Goal: Register for event/course

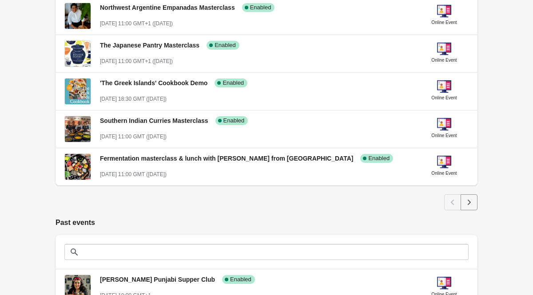
scroll to position [425, 0]
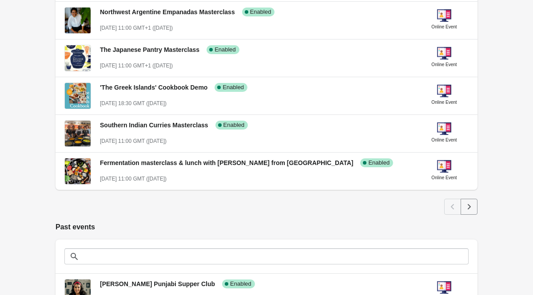
click at [473, 206] on icon "Next" at bounding box center [468, 206] width 9 height 9
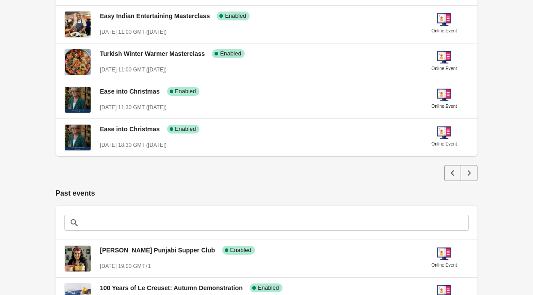
scroll to position [458, 0]
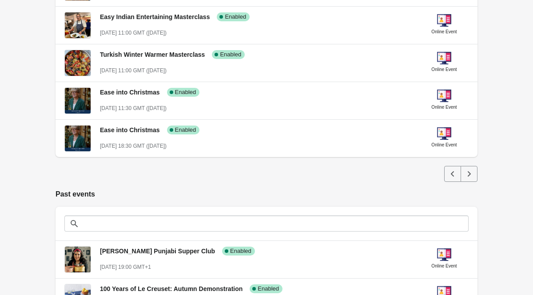
click at [472, 175] on icon "Next" at bounding box center [468, 174] width 9 height 9
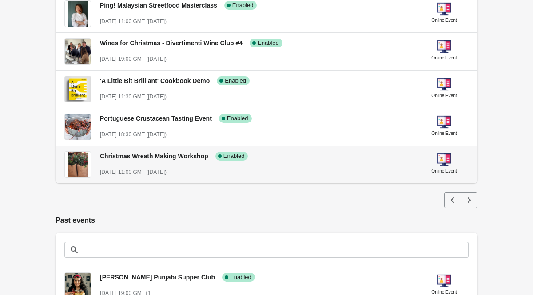
scroll to position [454, 0]
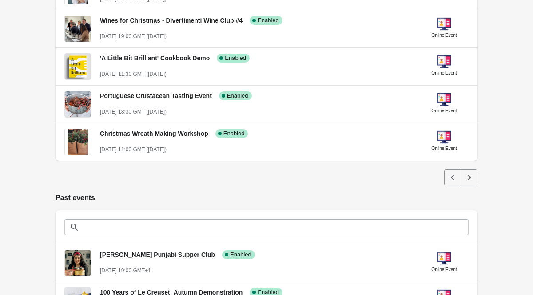
click at [474, 174] on button "Next" at bounding box center [468, 178] width 17 height 16
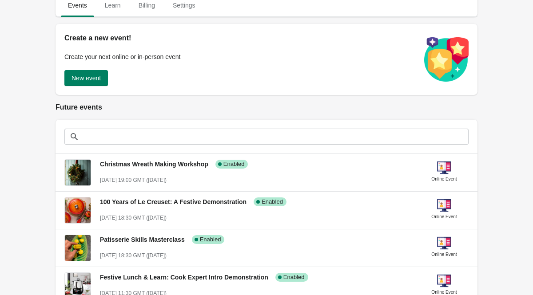
scroll to position [86, 0]
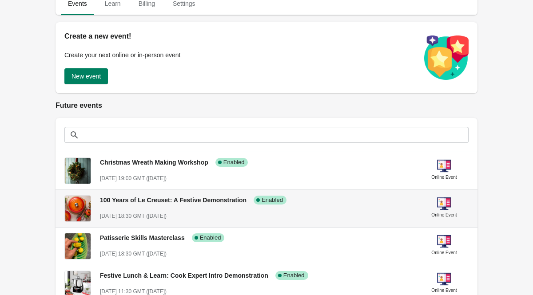
click at [163, 202] on span "100 Years of Le Creuset: A Festive Demonstration" at bounding box center [173, 200] width 147 height 7
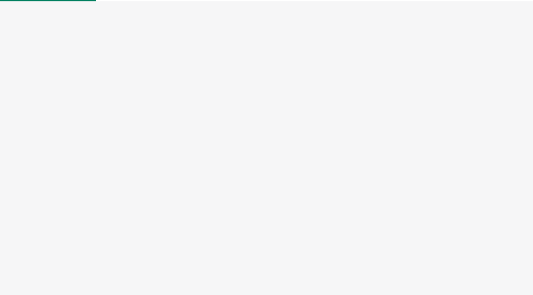
select select "US"
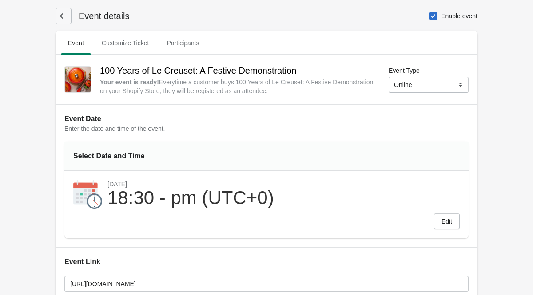
scroll to position [5, 0]
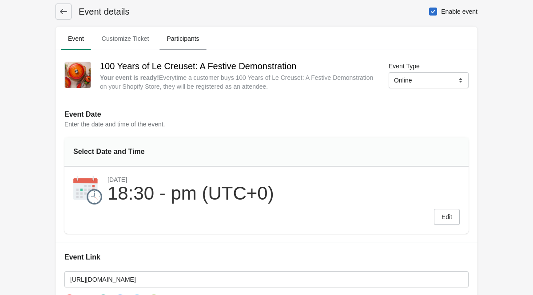
click at [184, 40] on span "Participants" at bounding box center [182, 39] width 47 height 16
select select "US"
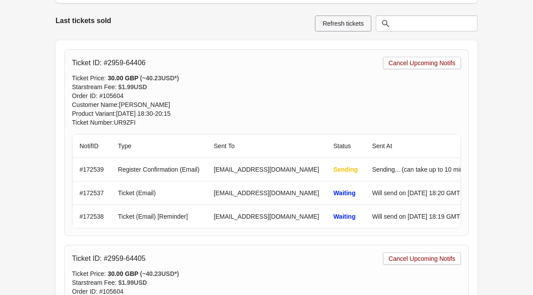
scroll to position [252, 0]
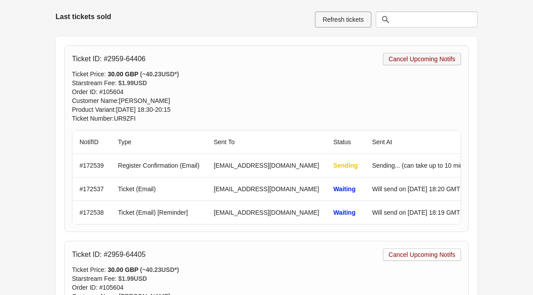
click at [429, 57] on span "Cancel Upcoming Notifs" at bounding box center [421, 58] width 67 height 7
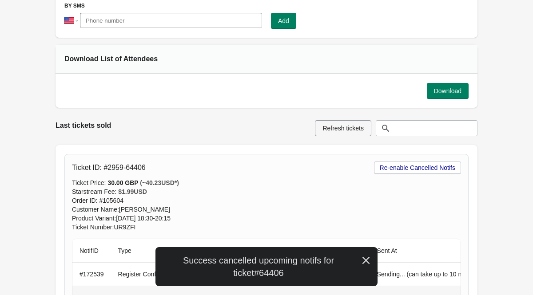
scroll to position [0, 0]
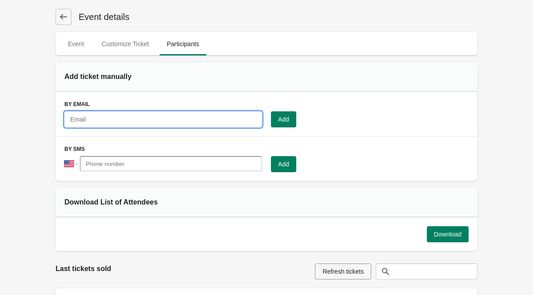
click at [110, 118] on input "text" at bounding box center [163, 119] width 198 height 16
type input "l"
type input "danniellem@castlebingo.co.uk"
click at [290, 122] on button "Add" at bounding box center [283, 119] width 25 height 16
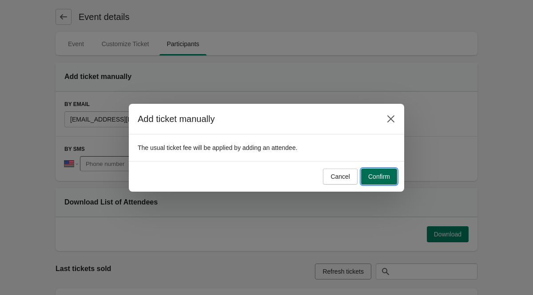
click at [391, 174] on button "Confirm" at bounding box center [379, 177] width 36 height 16
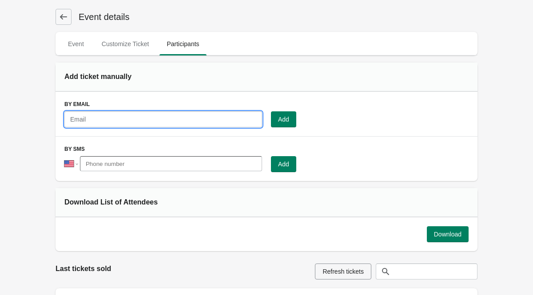
click at [180, 118] on input "text" at bounding box center [163, 119] width 198 height 16
click at [180, 122] on input "text" at bounding box center [163, 119] width 198 height 16
type input "l"
type input "d"
